Goal: Information Seeking & Learning: Check status

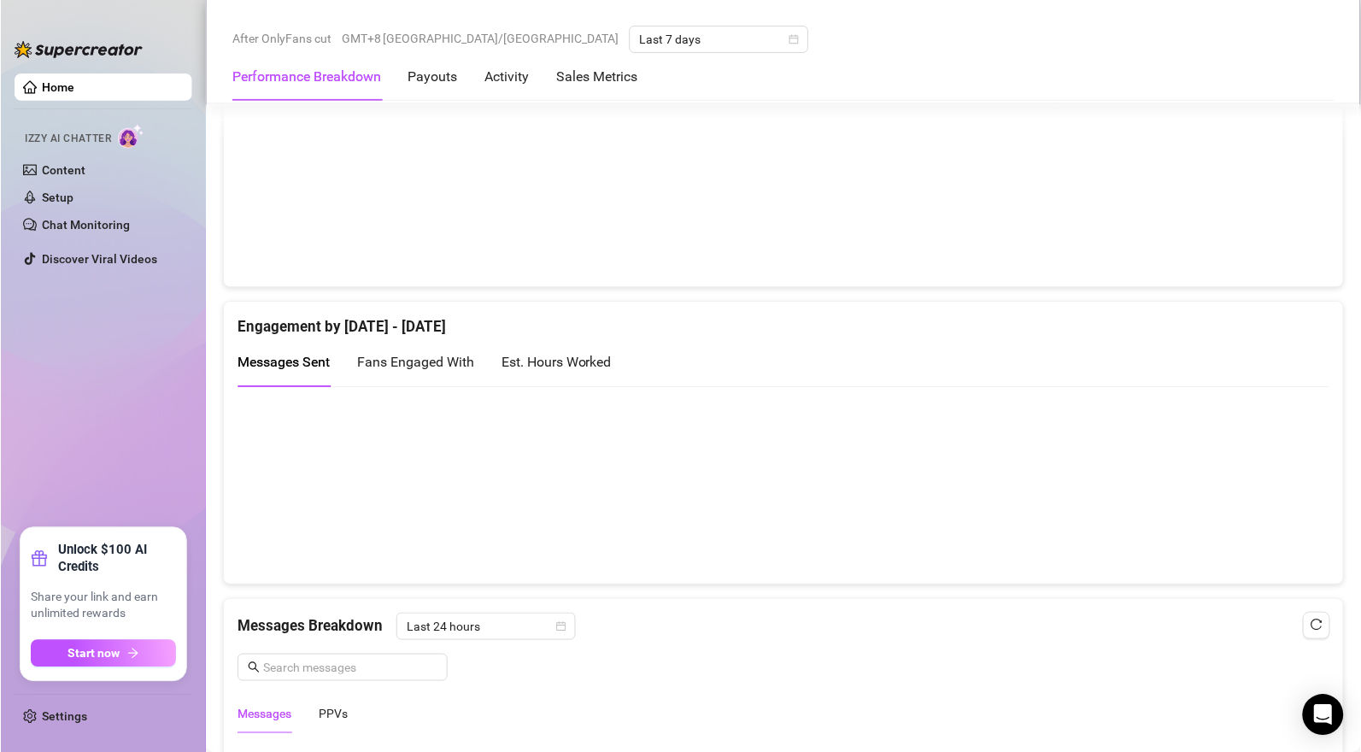
scroll to position [1059, 0]
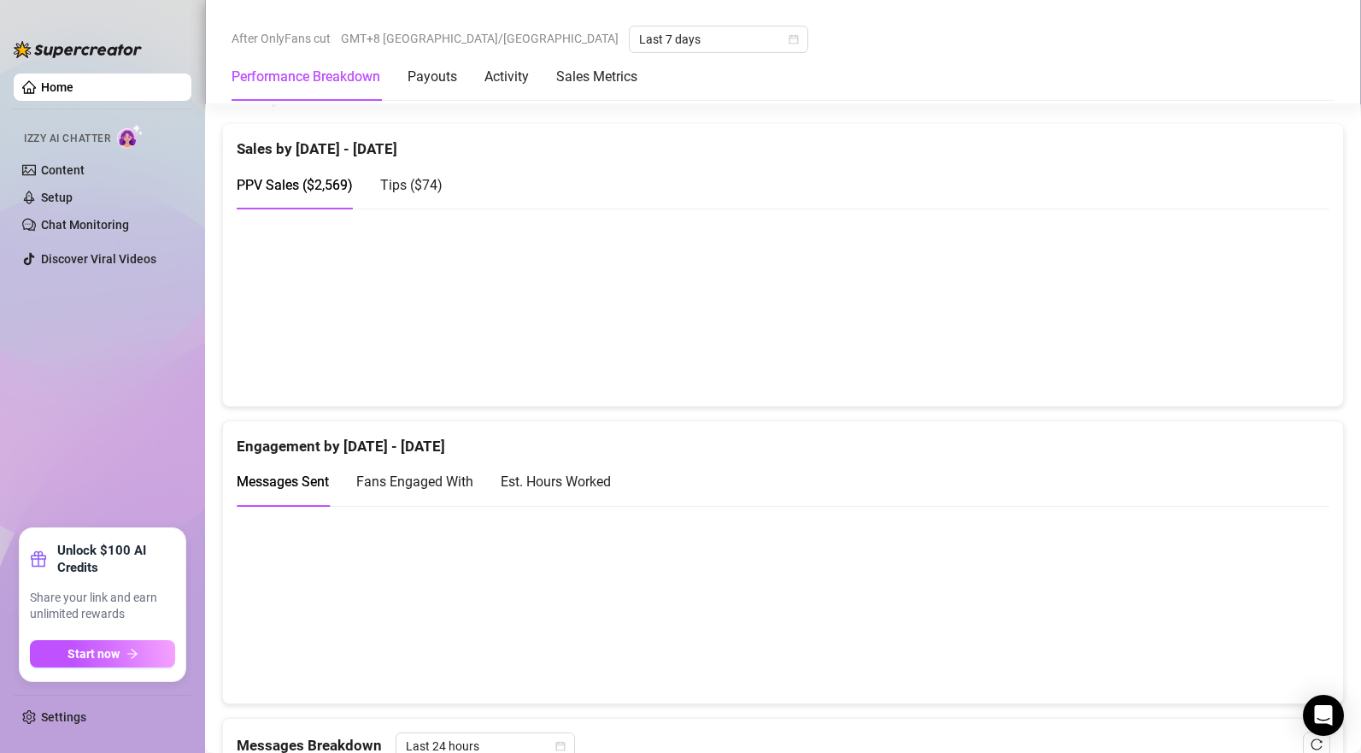
click at [419, 193] on span "Tips ( $74 )" at bounding box center [411, 185] width 62 height 16
click at [323, 190] on span "PPV Sales ( $2,569 )" at bounding box center [295, 185] width 116 height 16
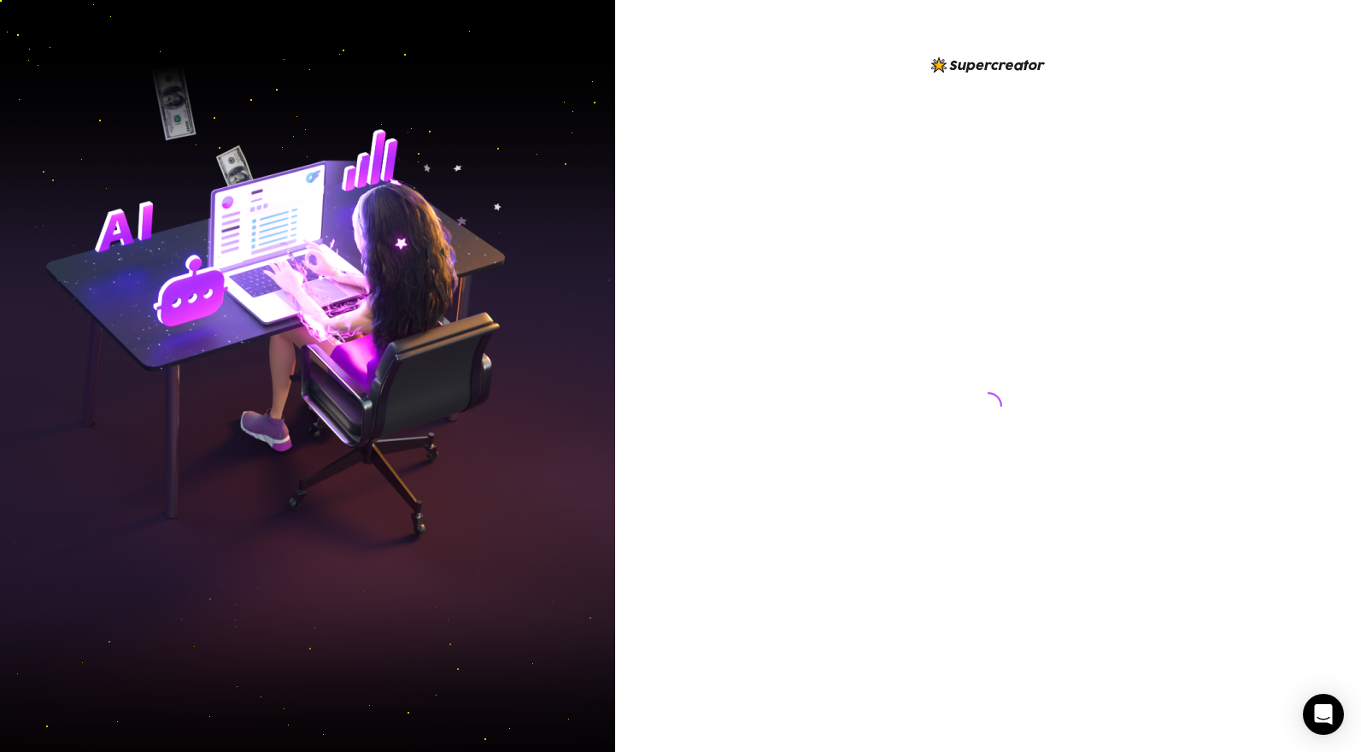
click at [883, 494] on div at bounding box center [988, 390] width 381 height 670
click at [879, 492] on div at bounding box center [988, 390] width 381 height 670
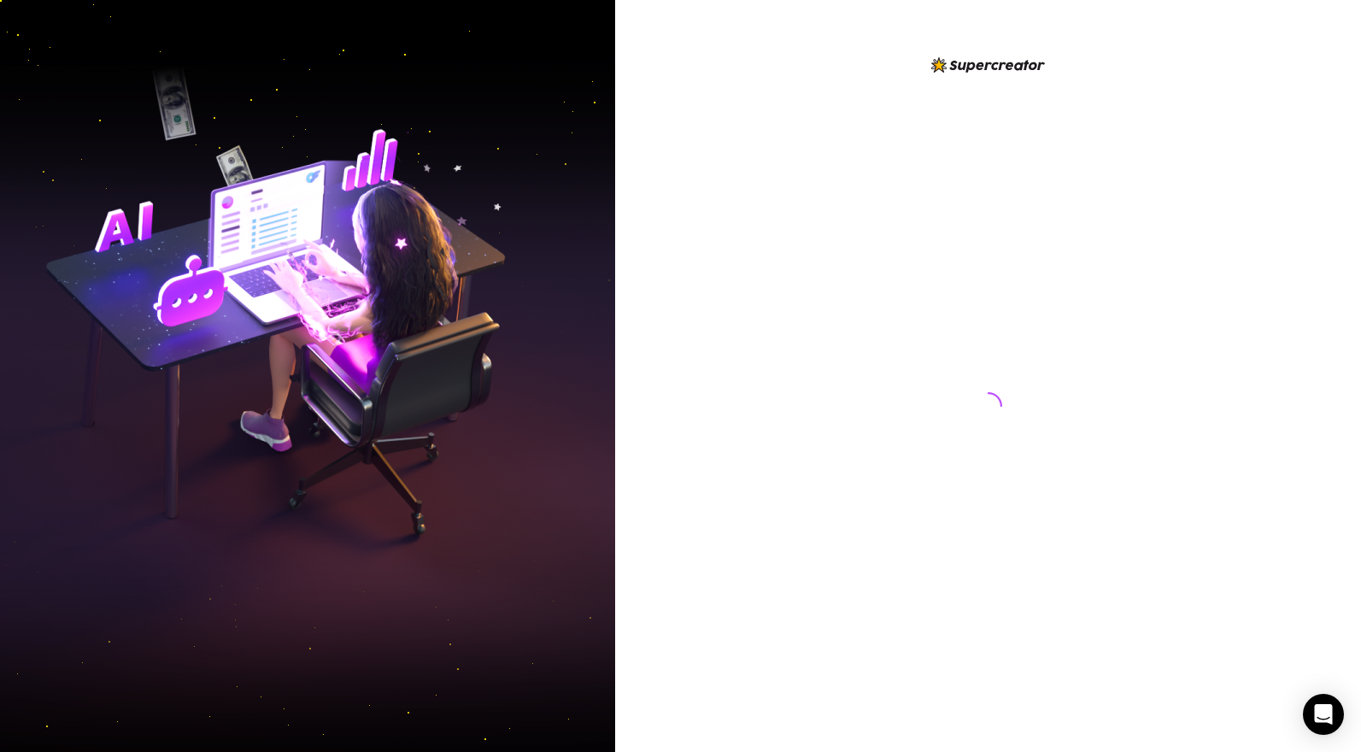
click at [879, 492] on div at bounding box center [988, 390] width 381 height 670
click at [878, 492] on div at bounding box center [988, 390] width 381 height 670
click at [878, 491] on div at bounding box center [988, 390] width 381 height 670
click at [876, 489] on div at bounding box center [988, 390] width 381 height 670
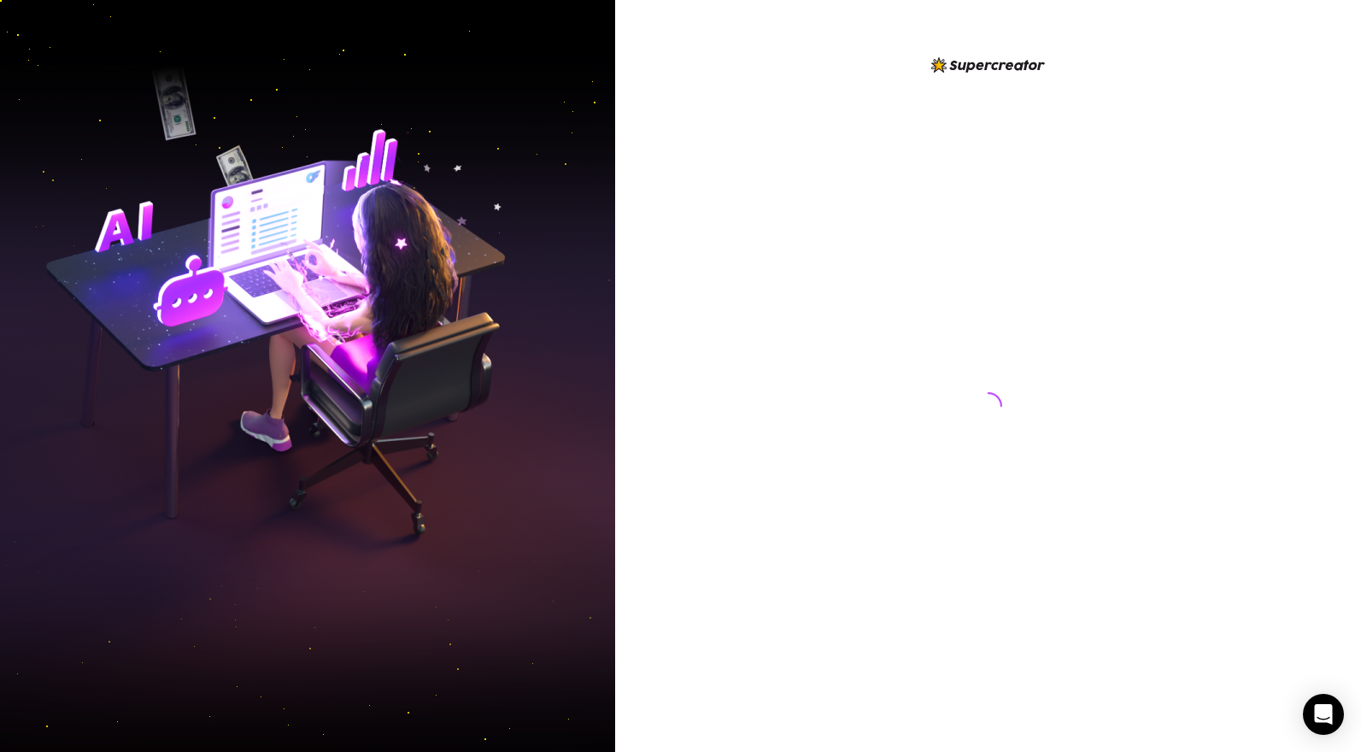
click at [876, 489] on div at bounding box center [988, 390] width 381 height 670
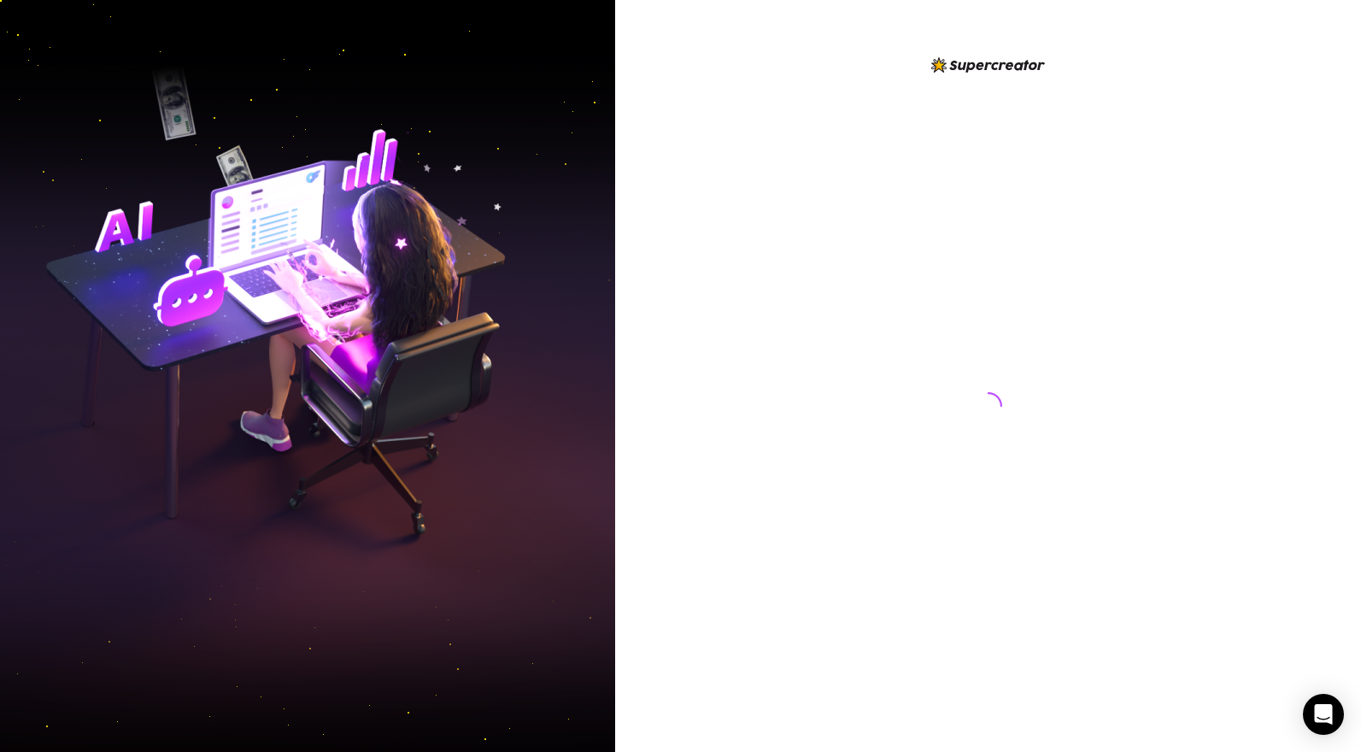
click at [876, 489] on div at bounding box center [988, 390] width 381 height 670
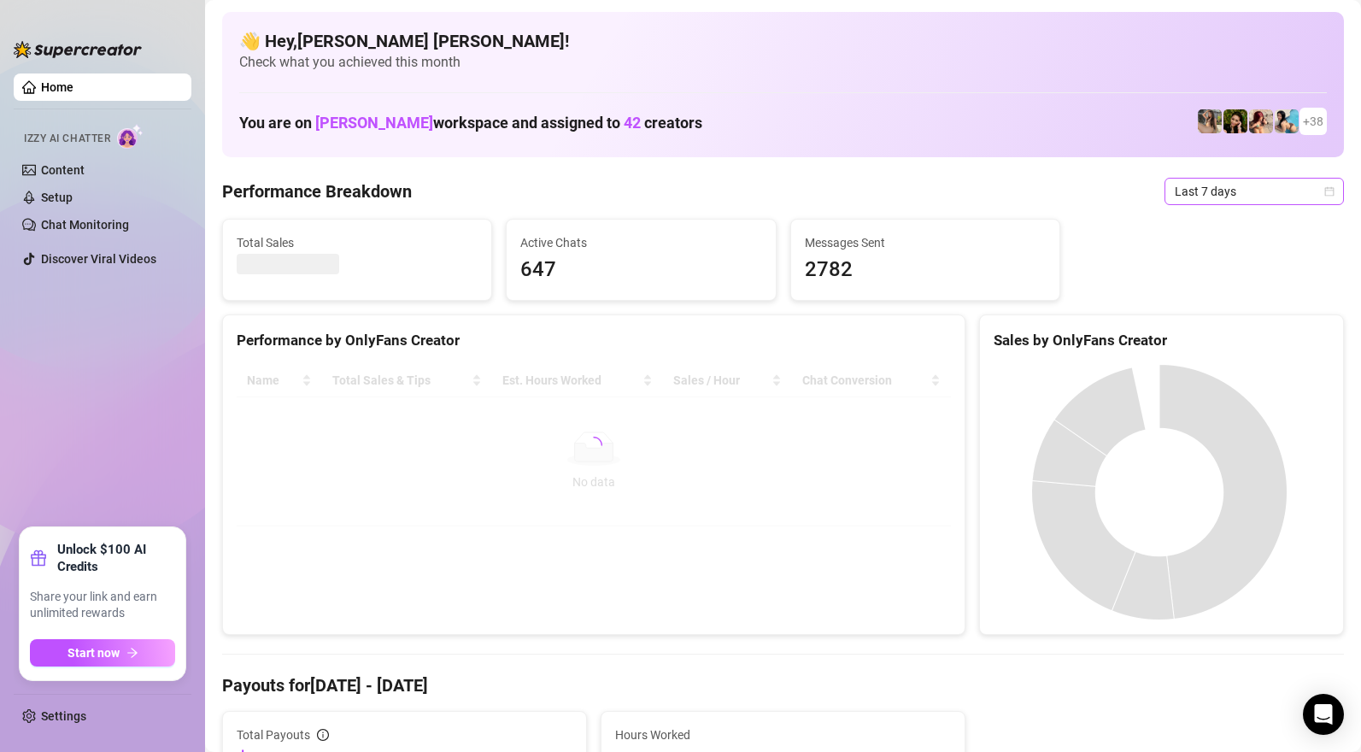
click at [1221, 185] on span "Last 7 days" at bounding box center [1254, 192] width 159 height 26
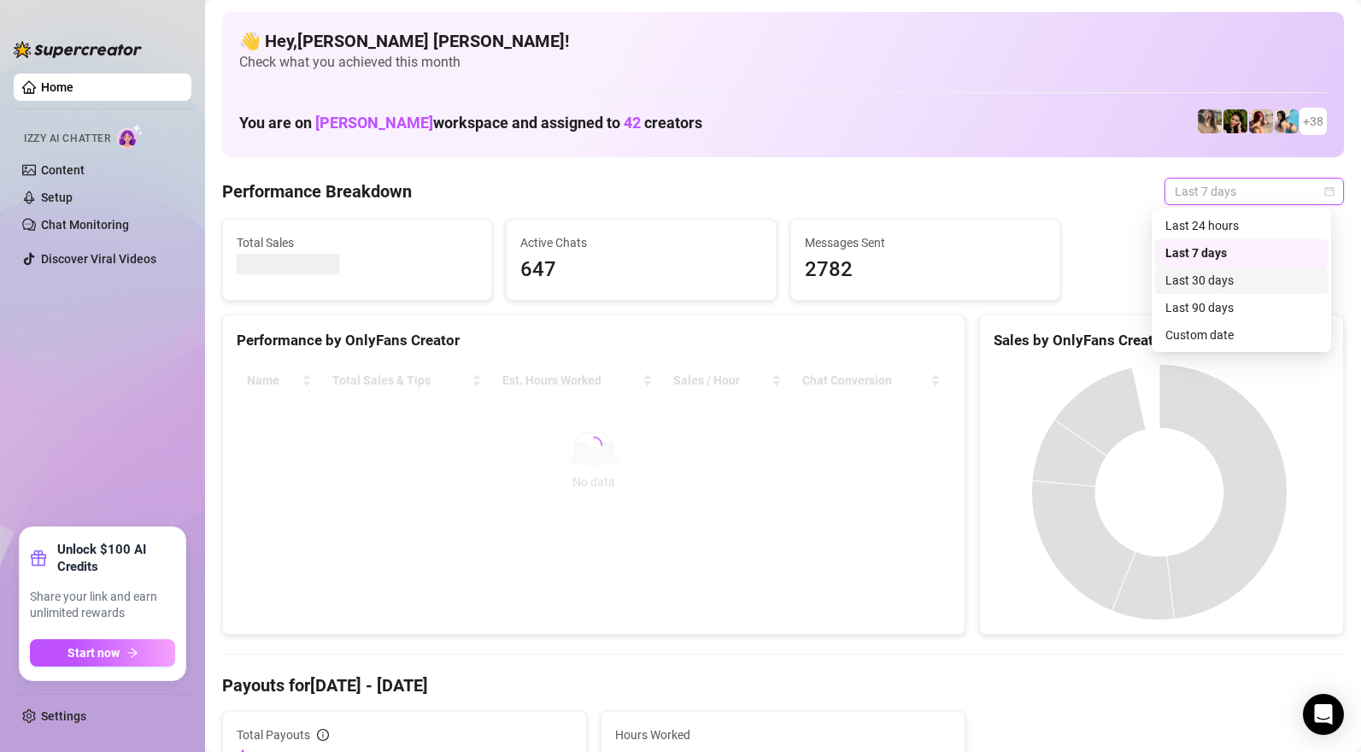
click at [1211, 279] on div "Last 30 days" at bounding box center [1241, 280] width 152 height 19
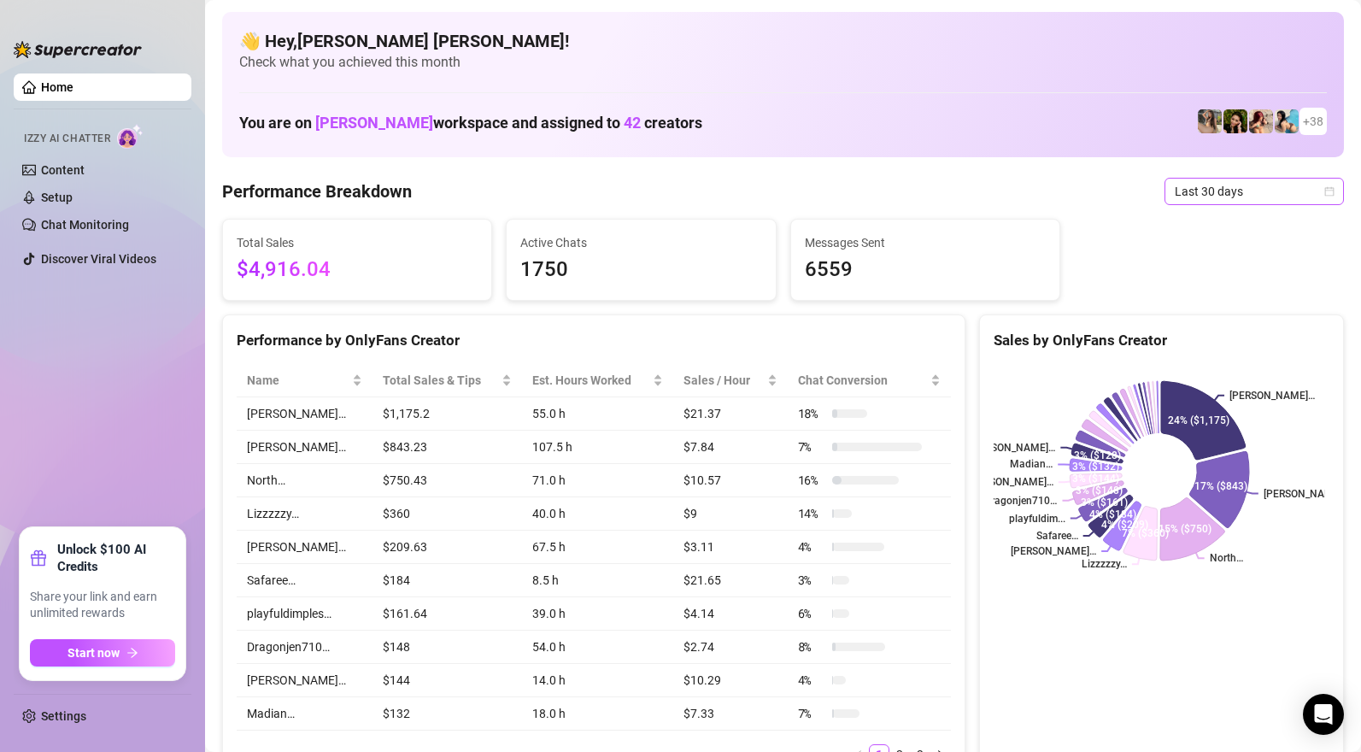
click at [1182, 195] on span "Last 30 days" at bounding box center [1254, 192] width 159 height 26
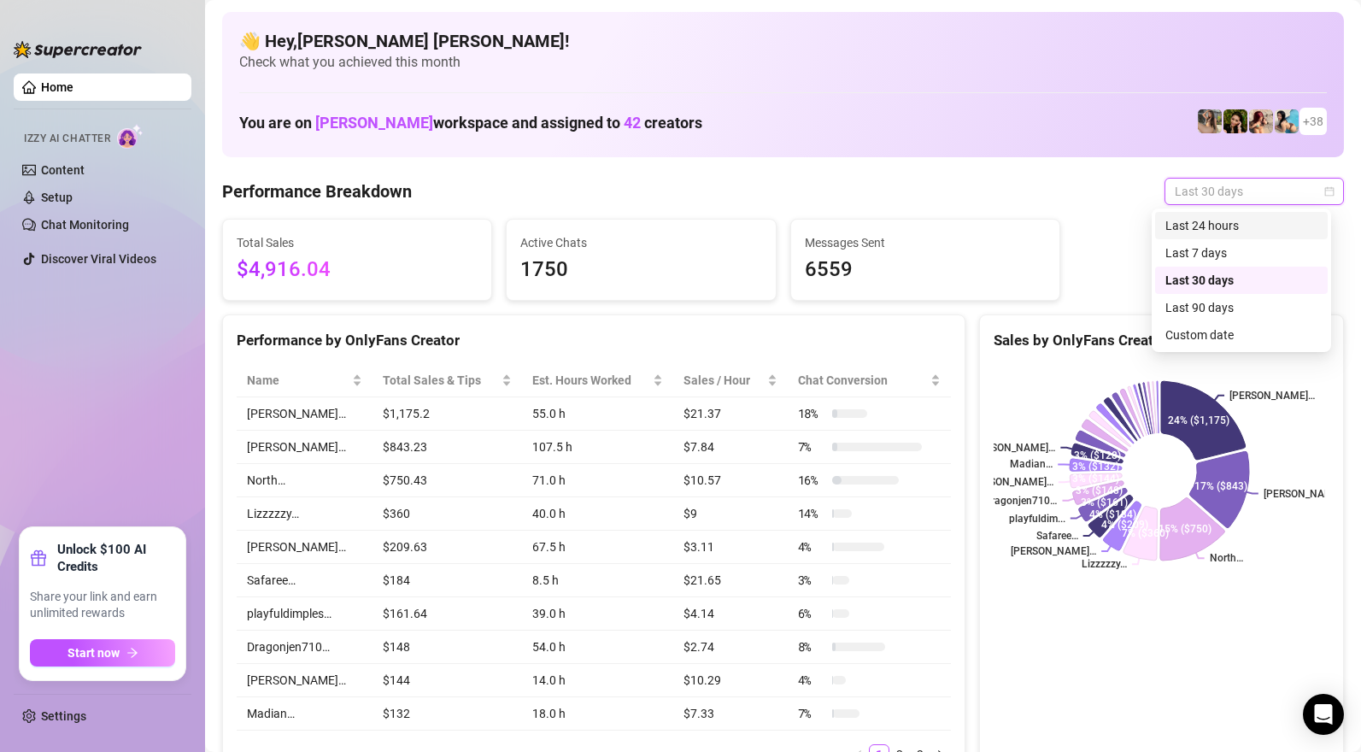
click at [1183, 220] on div "Last 24 hours" at bounding box center [1241, 225] width 152 height 19
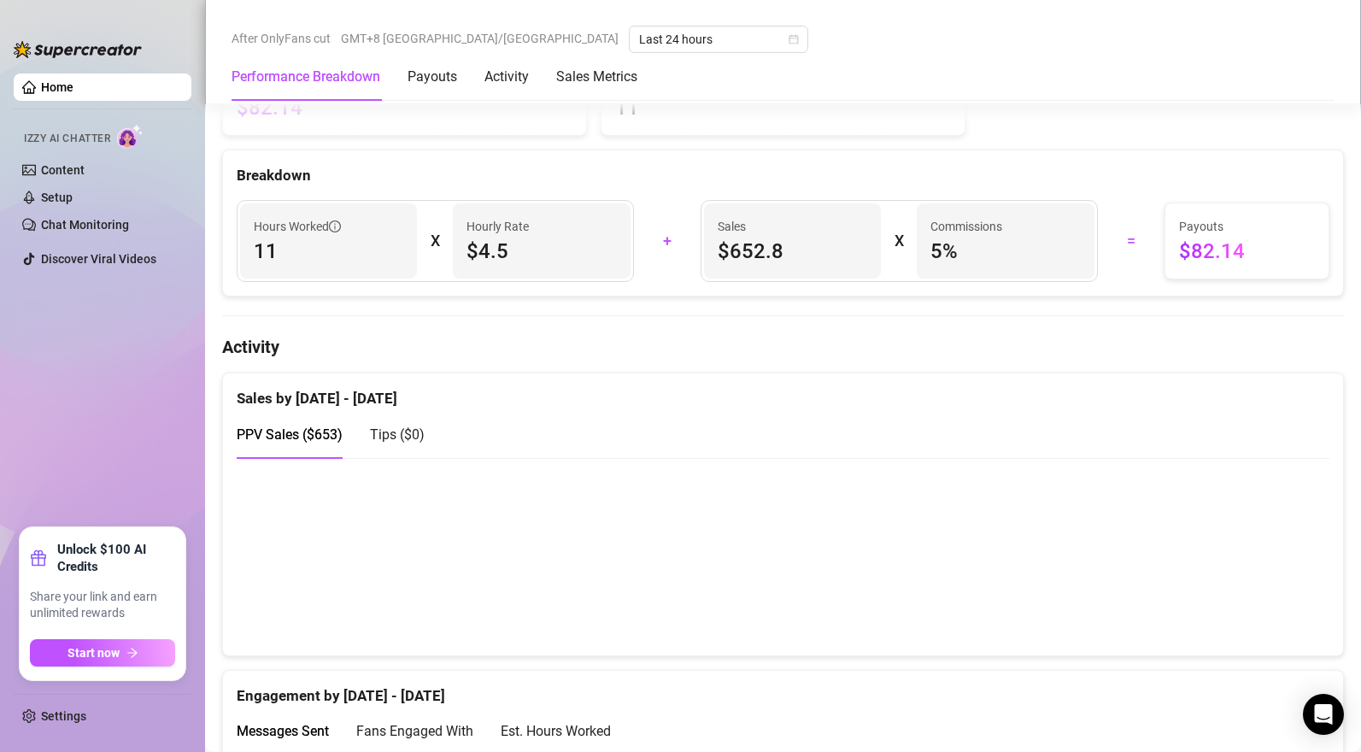
scroll to position [859, 0]
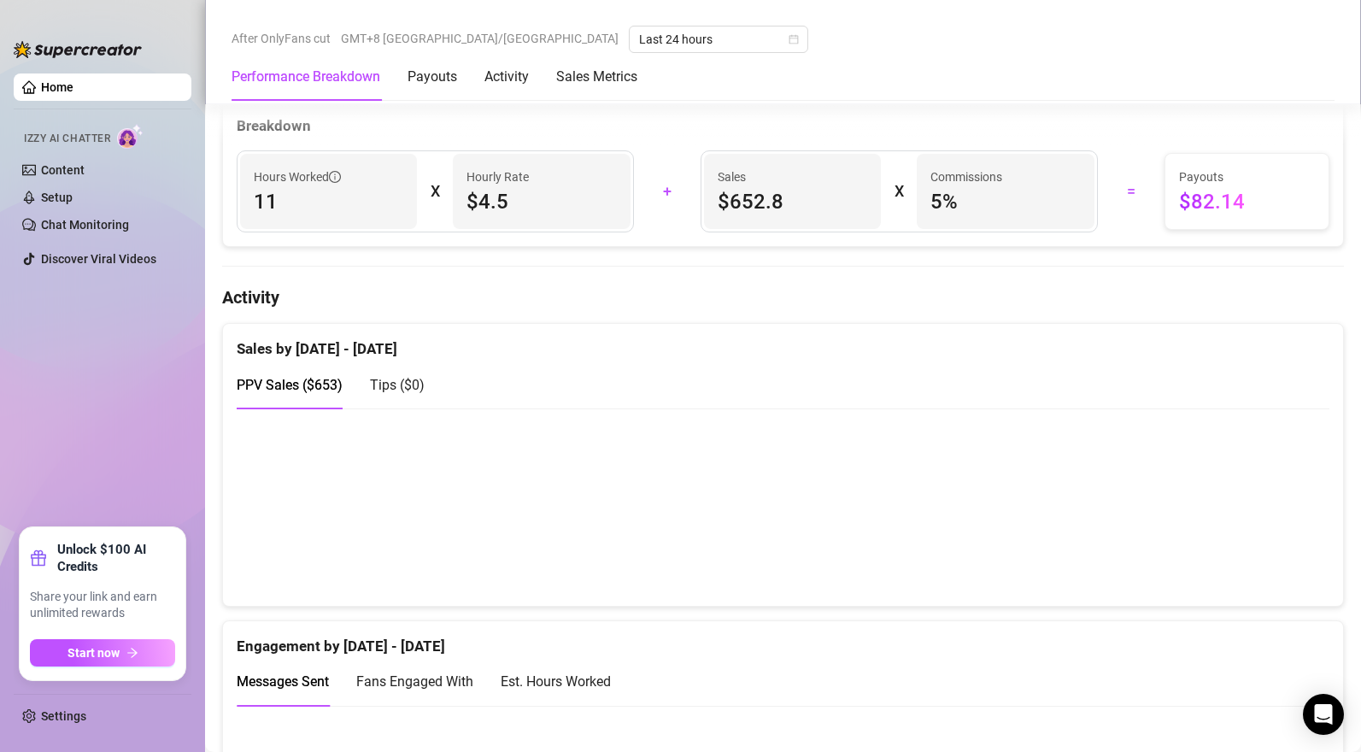
click at [411, 392] on span "Tips ( $0 )" at bounding box center [397, 385] width 55 height 16
click at [314, 390] on span "PPV Sales ( $653 )" at bounding box center [290, 385] width 106 height 16
click at [1051, 496] on canvas at bounding box center [777, 506] width 1080 height 171
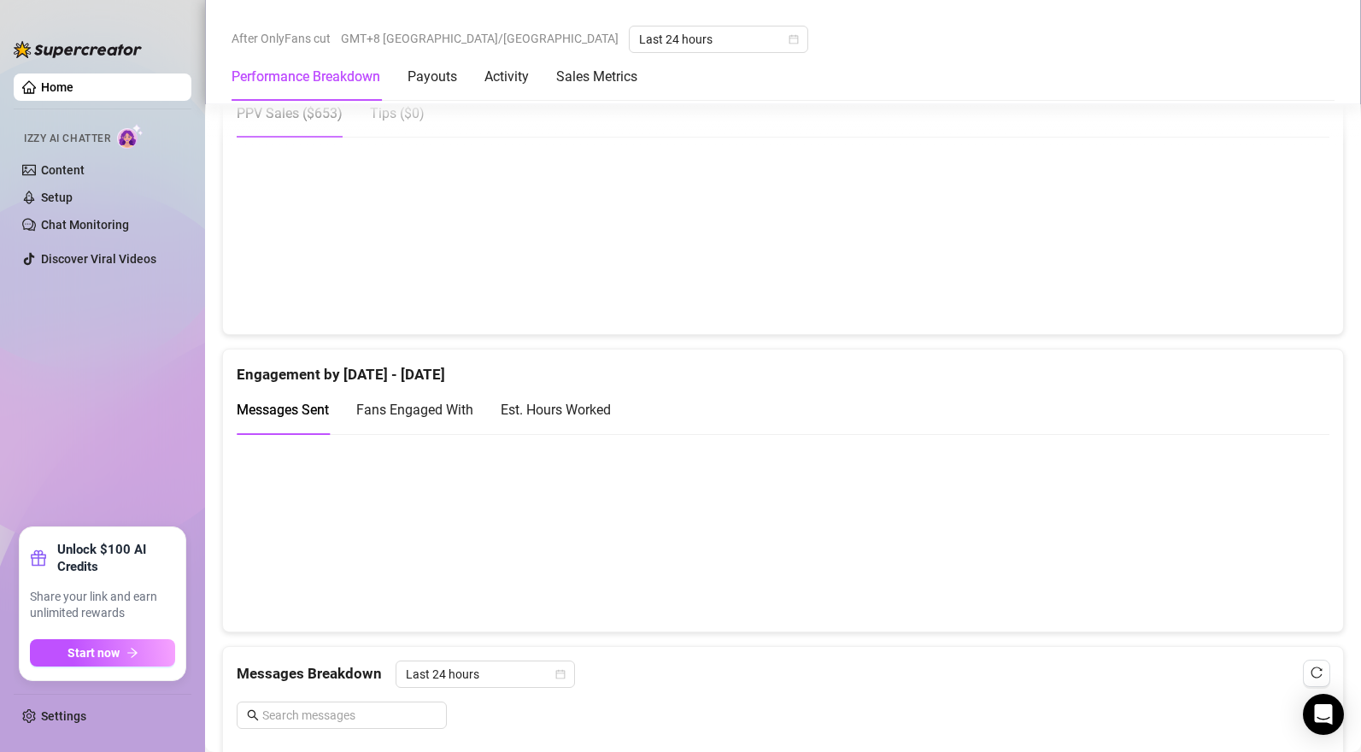
scroll to position [1004, 0]
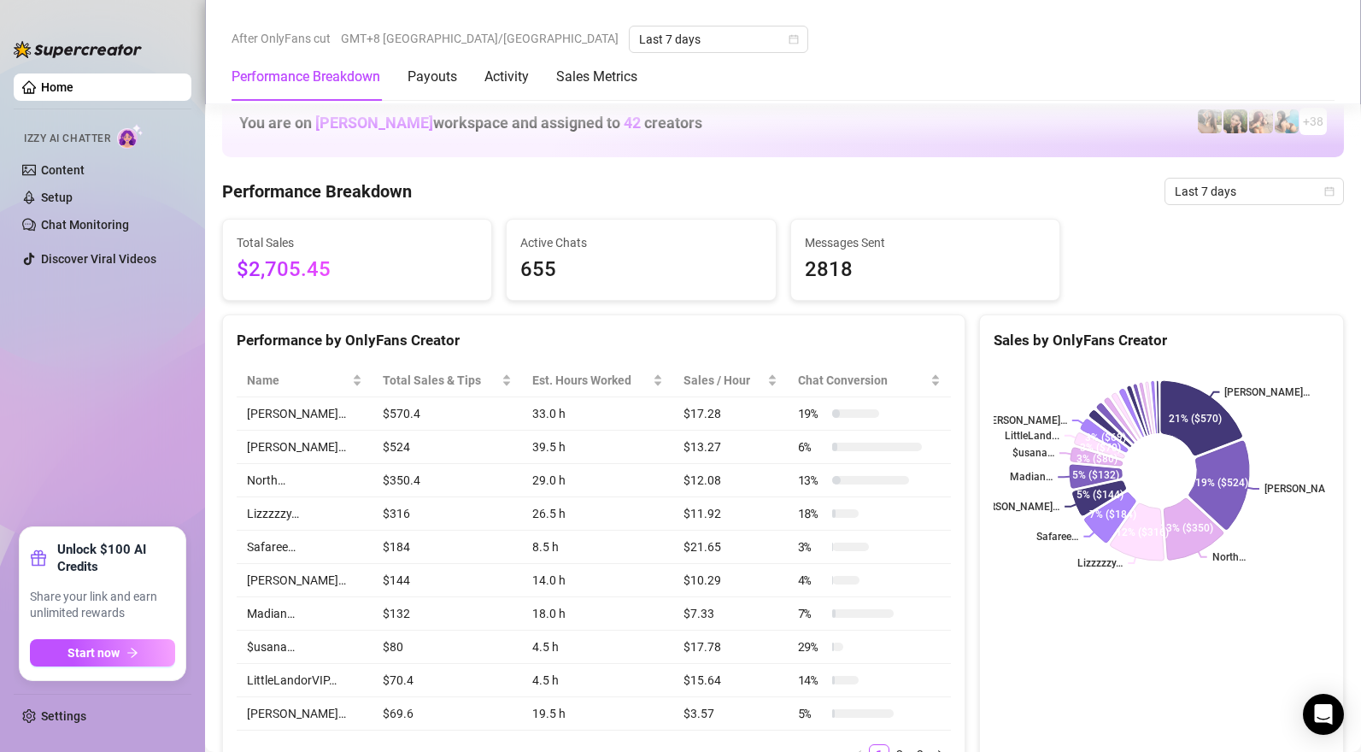
scroll to position [552, 0]
